Goal: Transaction & Acquisition: Book appointment/travel/reservation

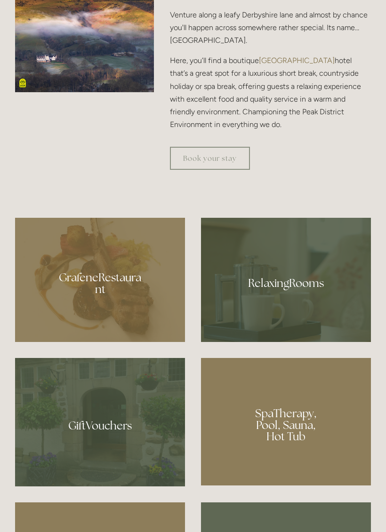
scroll to position [546, 0]
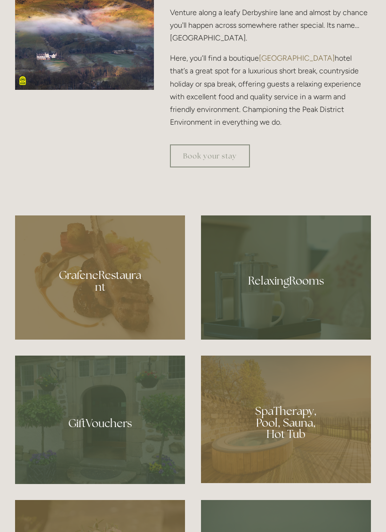
click at [126, 330] on div at bounding box center [100, 278] width 170 height 124
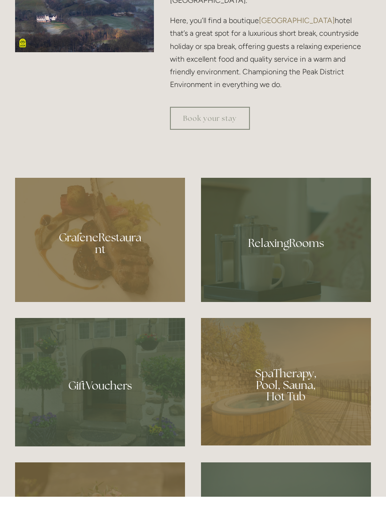
click at [314, 293] on div at bounding box center [286, 275] width 170 height 124
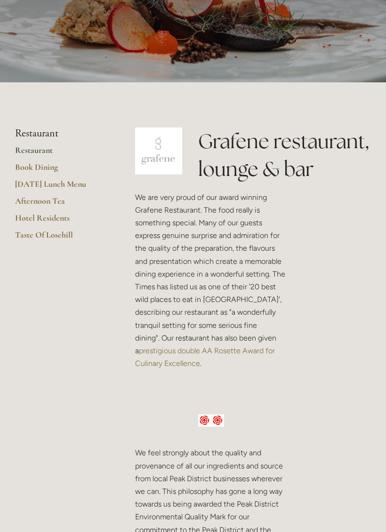
scroll to position [115, 0]
click at [61, 216] on link "Hotel Residents" at bounding box center [60, 221] width 90 height 17
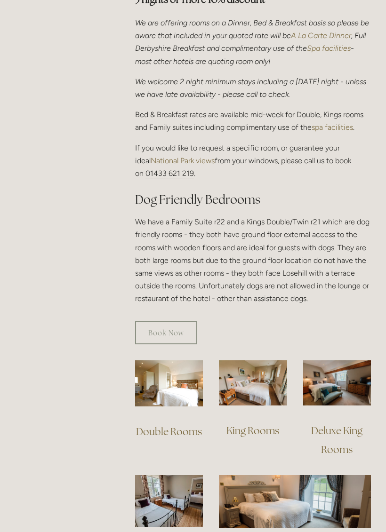
scroll to position [408, 0]
click at [176, 364] on img at bounding box center [169, 383] width 68 height 46
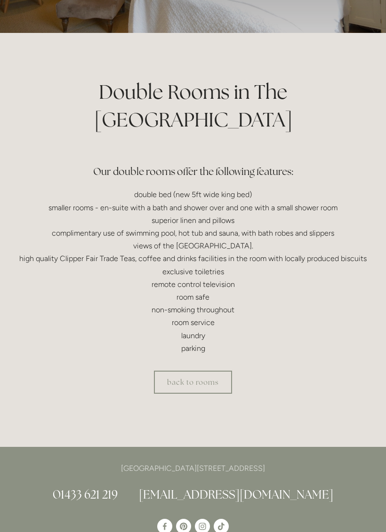
scroll to position [185, 0]
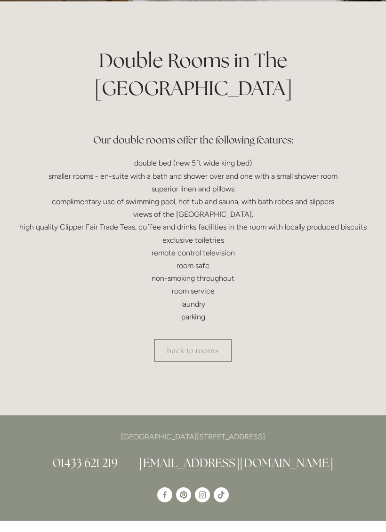
click at [219, 350] on link "back to rooms" at bounding box center [193, 361] width 78 height 23
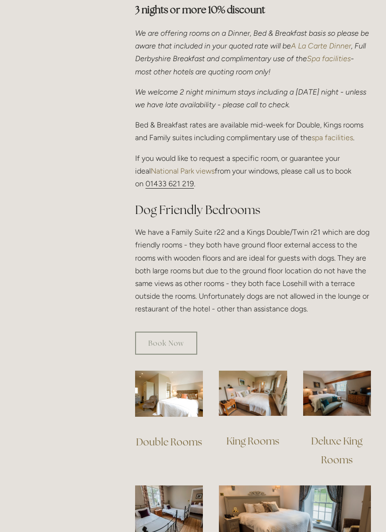
scroll to position [398, 0]
click at [272, 382] on img at bounding box center [253, 392] width 68 height 45
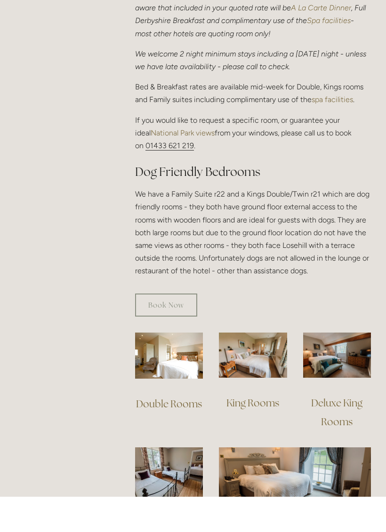
click at [369, 368] on img at bounding box center [337, 390] width 68 height 45
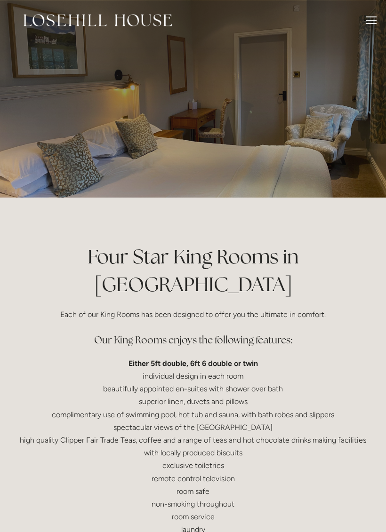
click at [375, 18] on div at bounding box center [371, 21] width 10 height 10
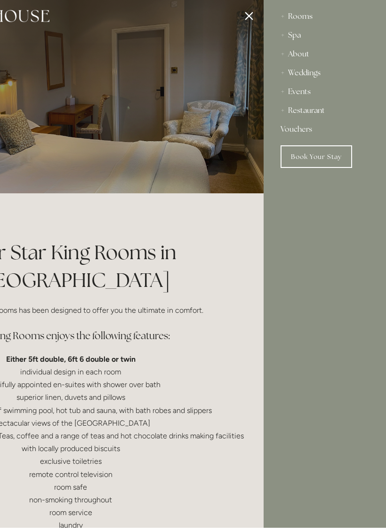
click at [328, 159] on link "Book Your Stay" at bounding box center [315, 161] width 71 height 23
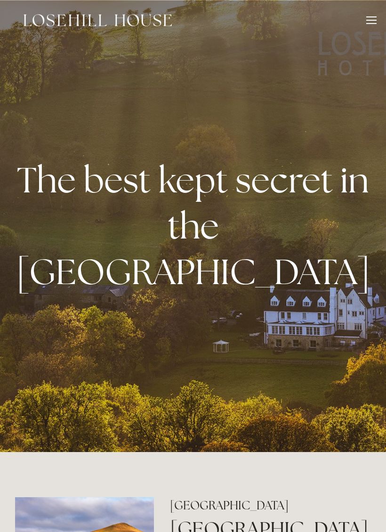
scroll to position [584, 0]
